Goal: Task Accomplishment & Management: Complete application form

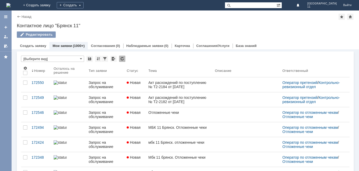
drag, startPoint x: 33, startPoint y: 5, endPoint x: 97, endPoint y: 39, distance: 72.5
click at [11, 5] on img at bounding box center [8, 5] width 4 height 4
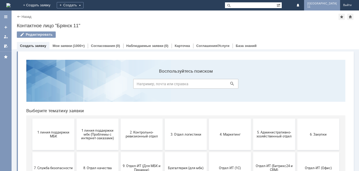
click at [330, 6] on span "11" at bounding box center [322, 6] width 30 height 3
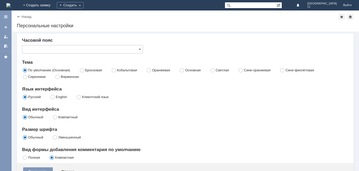
type input "[не указано]"
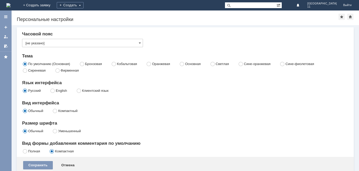
click at [11, 5] on img at bounding box center [8, 5] width 4 height 4
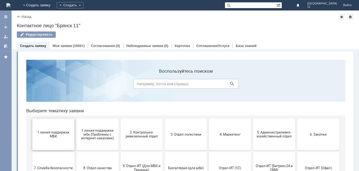
click at [52, 137] on span "1 линия поддержки МБК" at bounding box center [53, 135] width 39 height 8
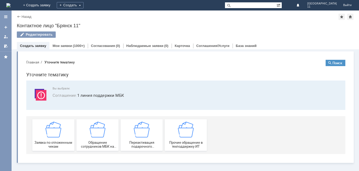
click at [52, 137] on img at bounding box center [53, 130] width 16 height 16
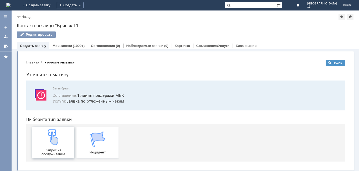
click at [49, 145] on img at bounding box center [53, 138] width 16 height 16
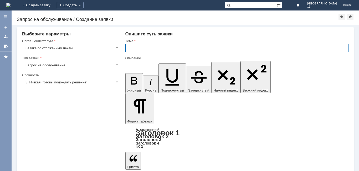
click at [149, 49] on input "text" at bounding box center [236, 48] width 223 height 8
type input "Отложенные чеки"
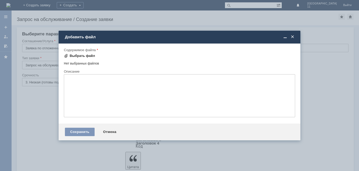
click at [80, 57] on div "Выбрать файл" at bounding box center [83, 56] width 26 height 4
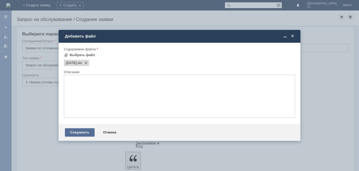
click at [81, 133] on div "Сохранить" at bounding box center [80, 133] width 30 height 8
